Goal: Find specific page/section: Find specific page/section

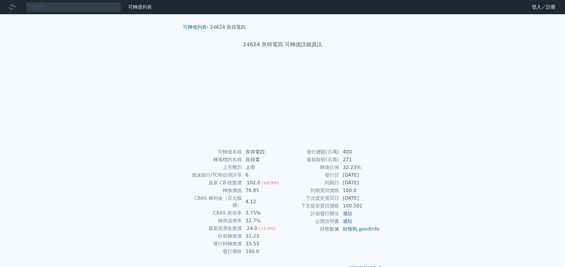
type input "82551"
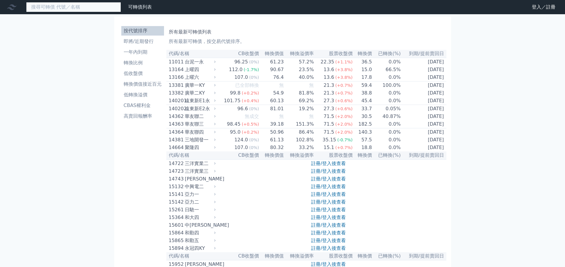
click at [85, 4] on input at bounding box center [73, 7] width 95 height 10
type input "8255"
